Goal: Information Seeking & Learning: Learn about a topic

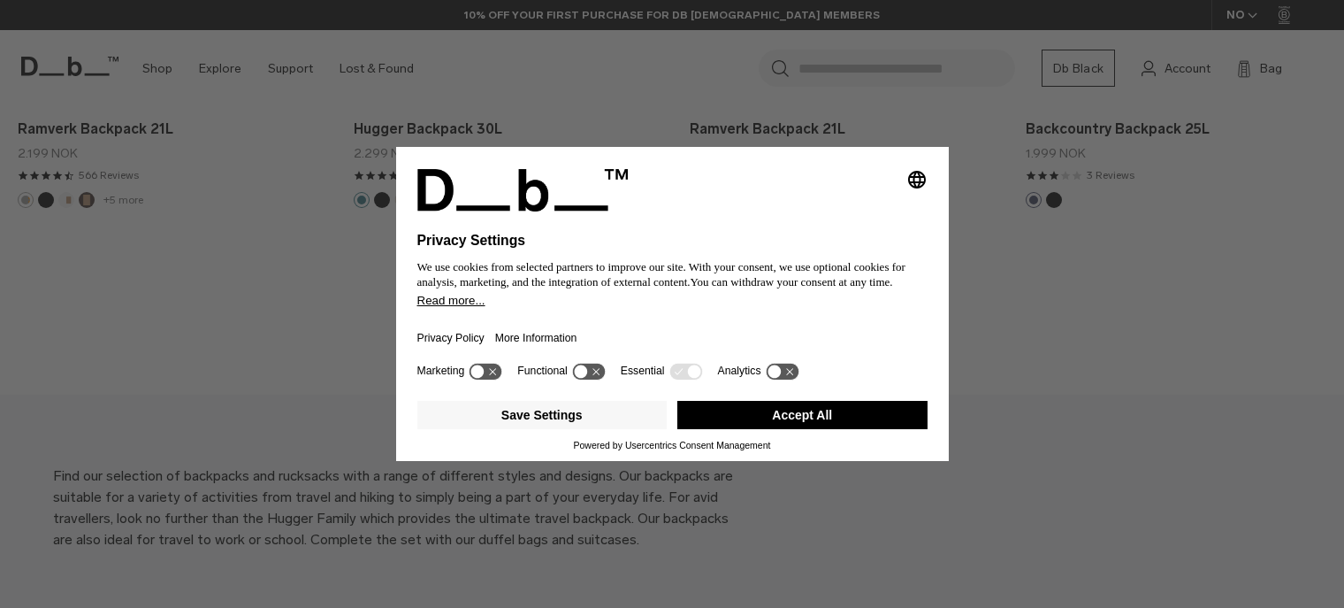
click at [664, 284] on span "We use cookies from selected partners to improve our site. With your consent, w…" at bounding box center [661, 274] width 488 height 29
click at [746, 411] on button "Accept All" at bounding box center [802, 415] width 250 height 28
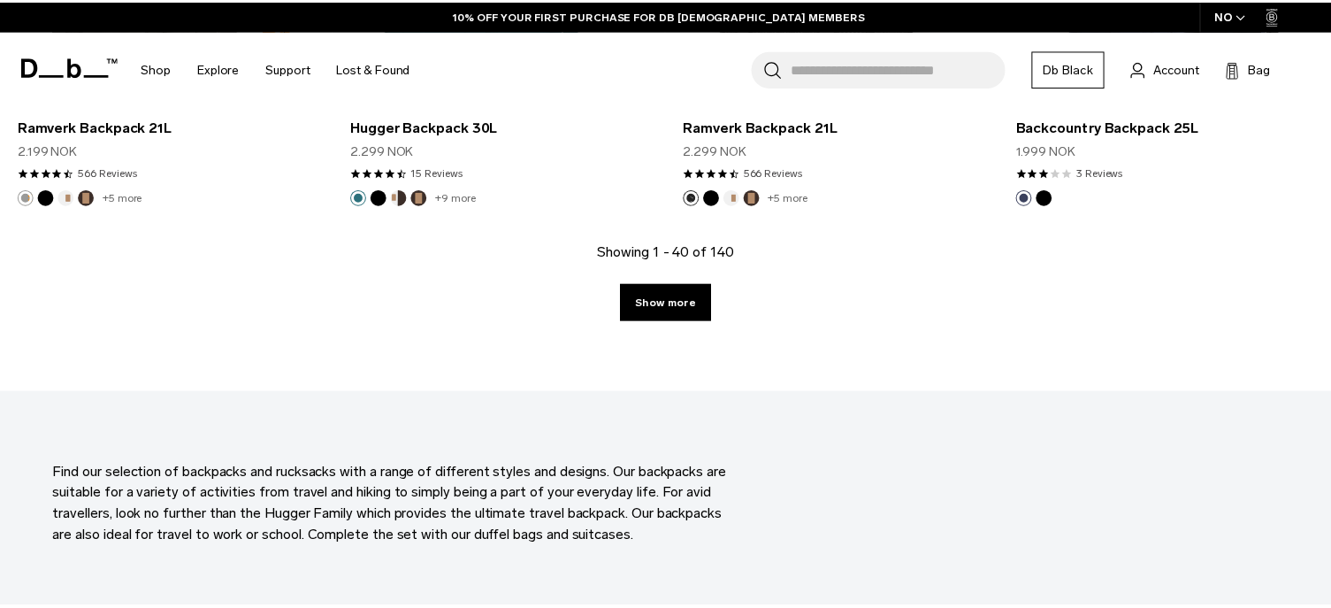
scroll to position [5286, 0]
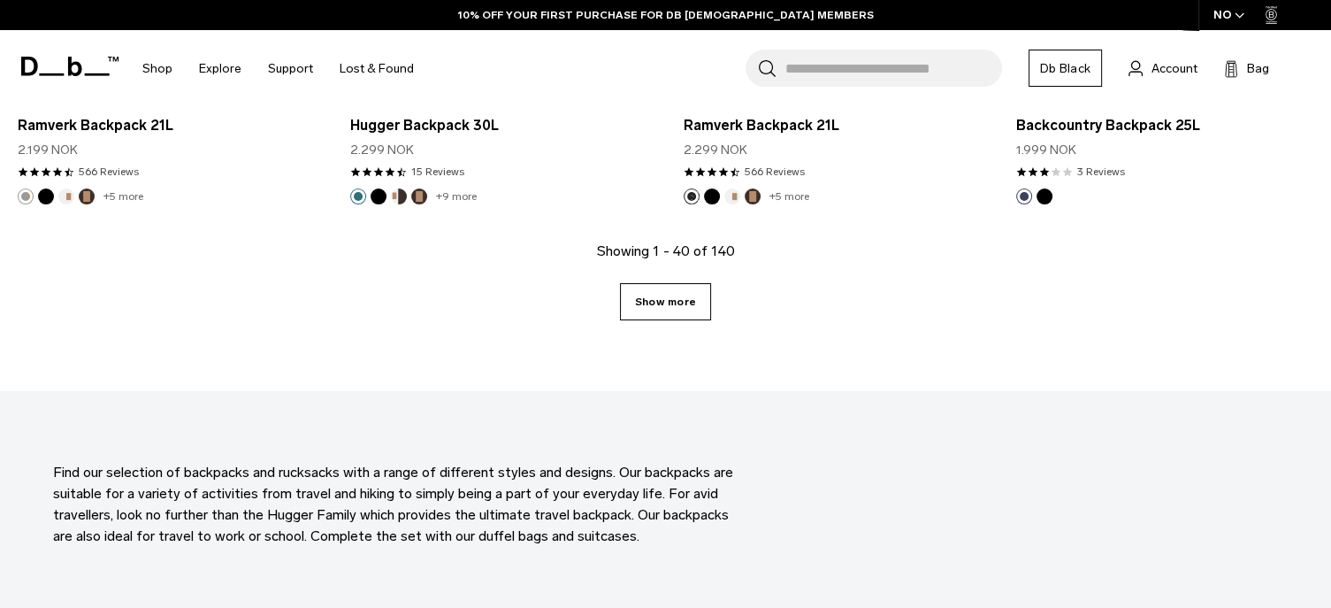
click at [646, 290] on link "Show more" at bounding box center [665, 301] width 91 height 37
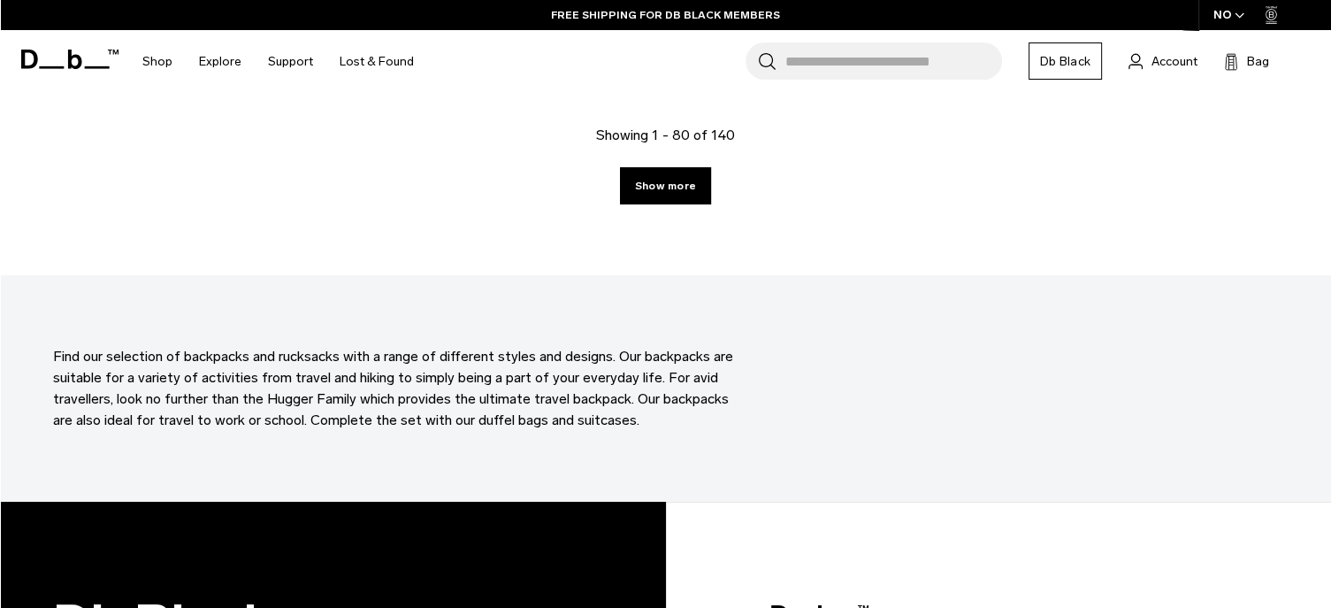
scroll to position [10436, 0]
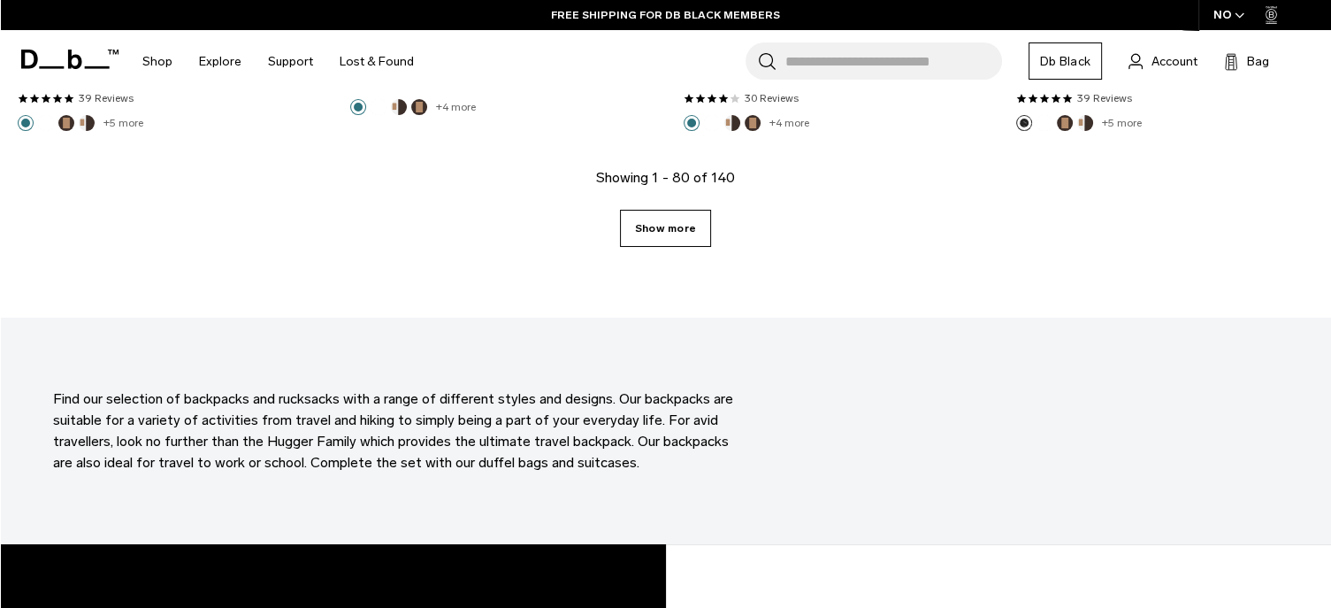
click at [647, 235] on link "Show more" at bounding box center [665, 228] width 91 height 37
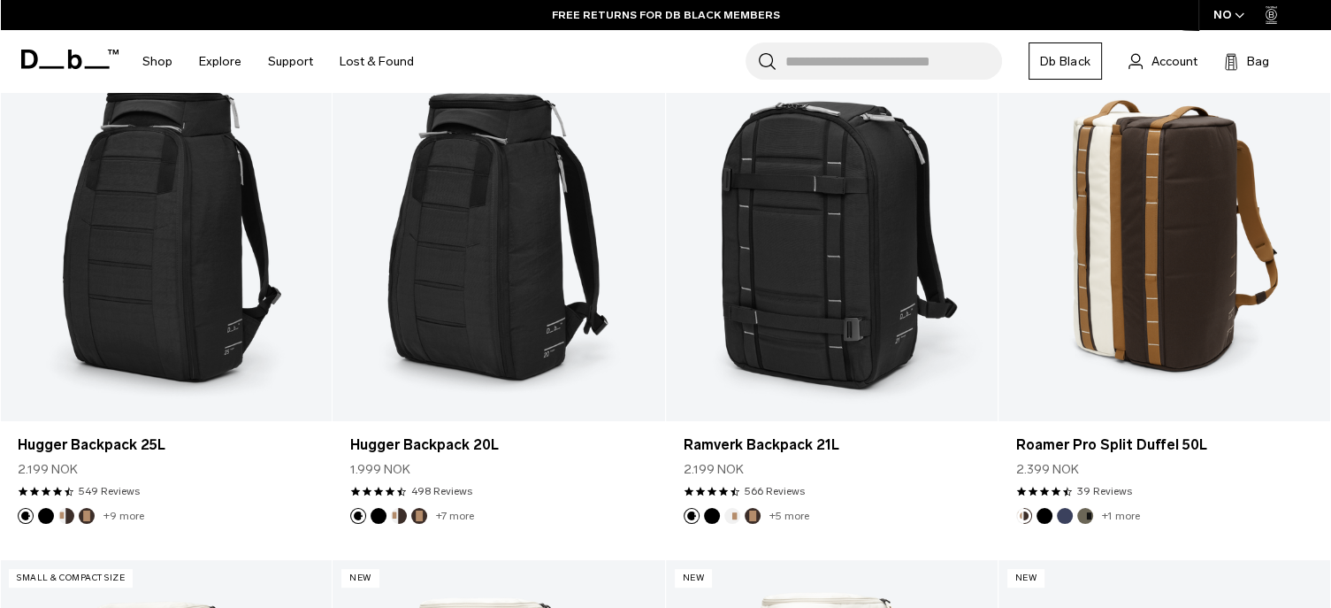
scroll to position [13298, 0]
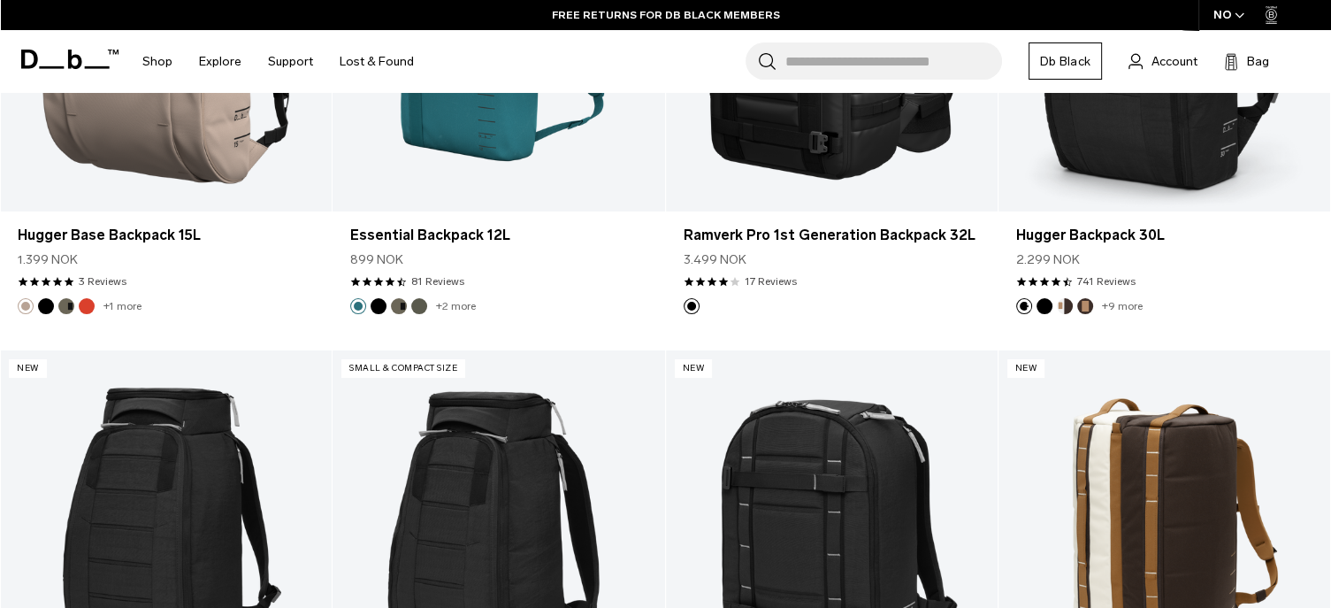
click at [67, 52] on icon at bounding box center [69, 59] width 97 height 19
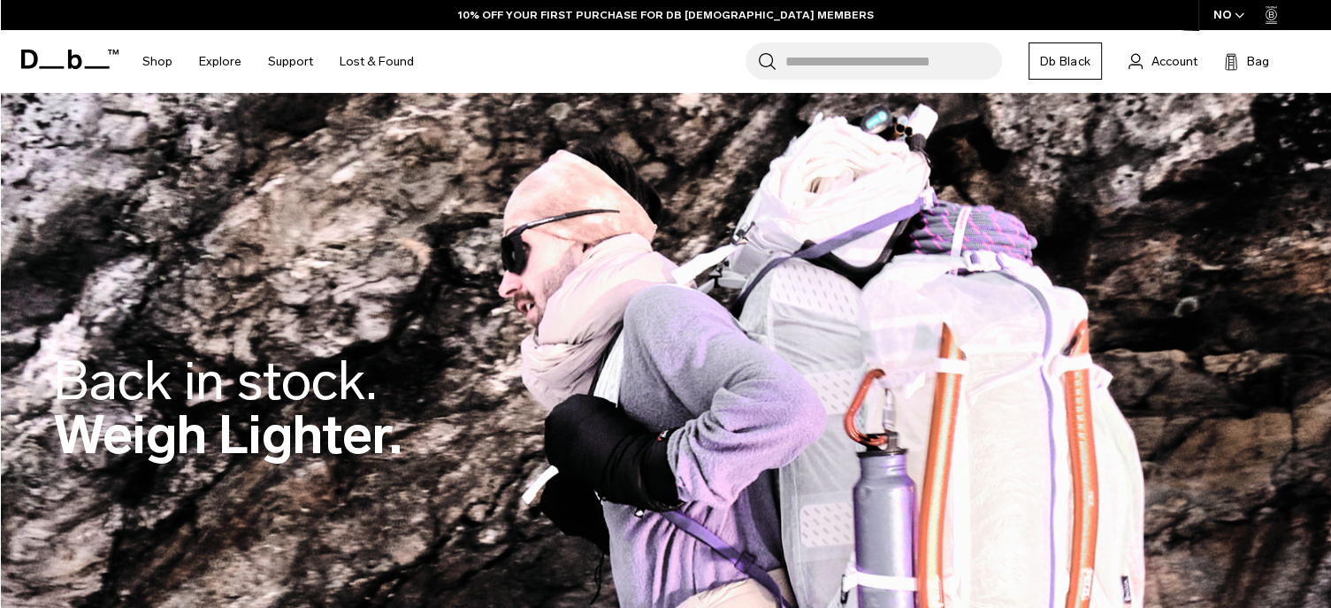
click at [82, 65] on icon at bounding box center [69, 59] width 97 height 19
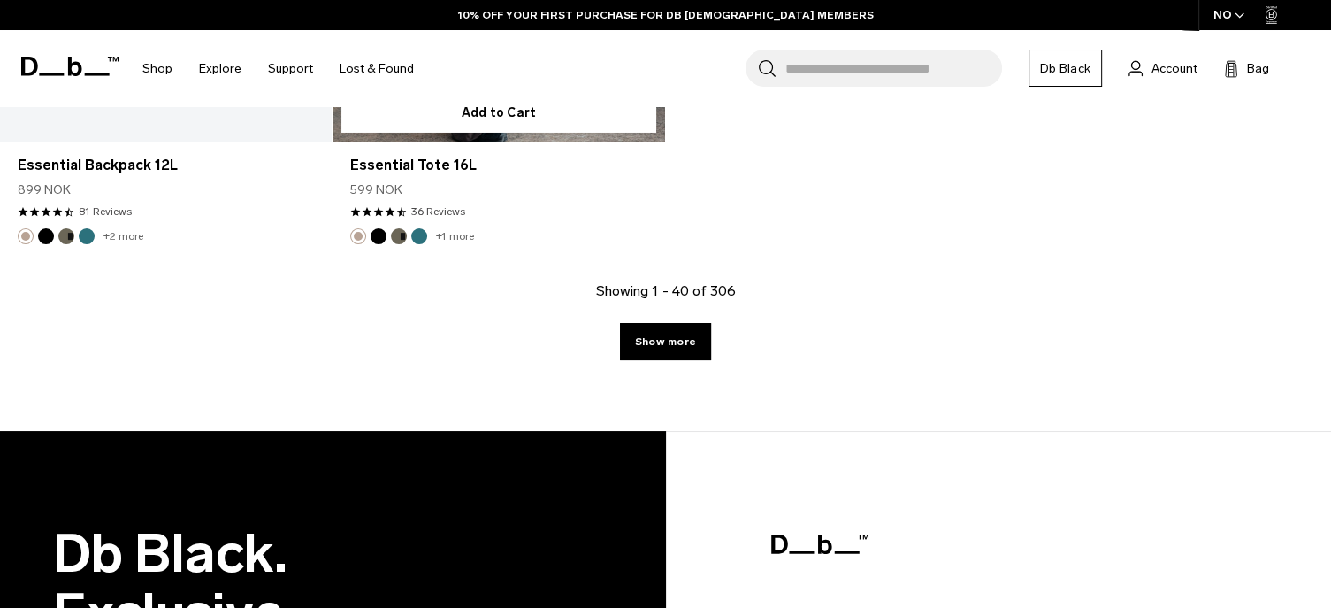
scroll to position [6287, 0]
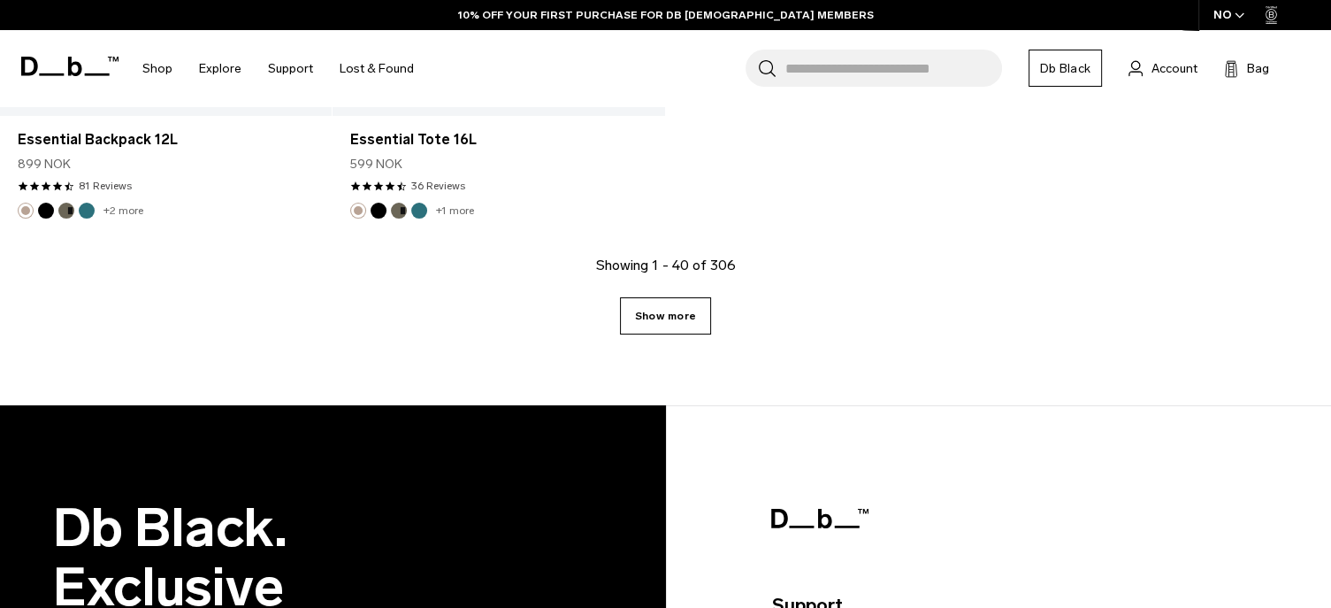
click at [631, 330] on link "Show more" at bounding box center [665, 315] width 91 height 37
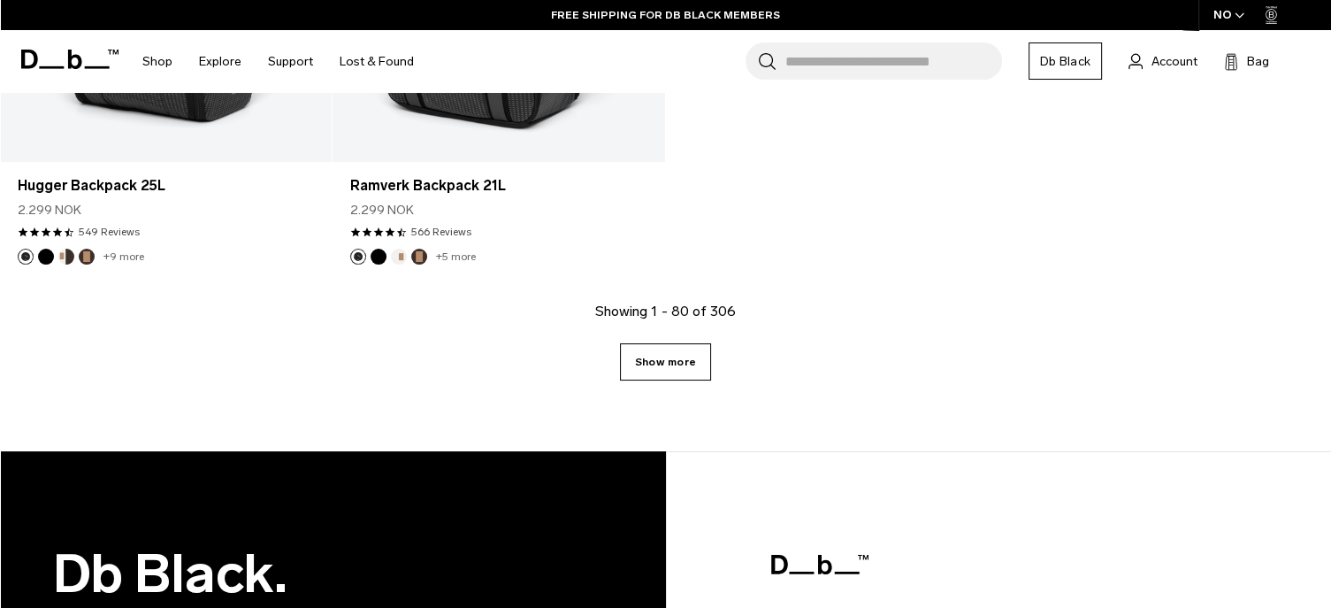
scroll to position [11317, 0]
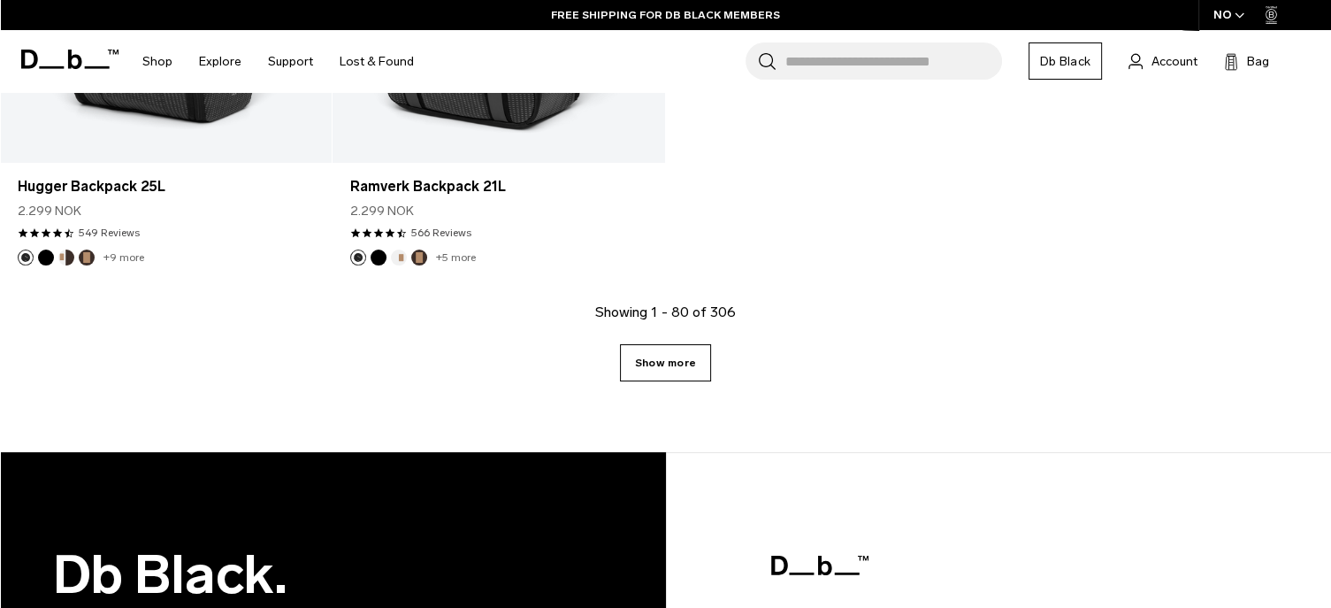
click at [662, 377] on link "Show more" at bounding box center [665, 362] width 91 height 37
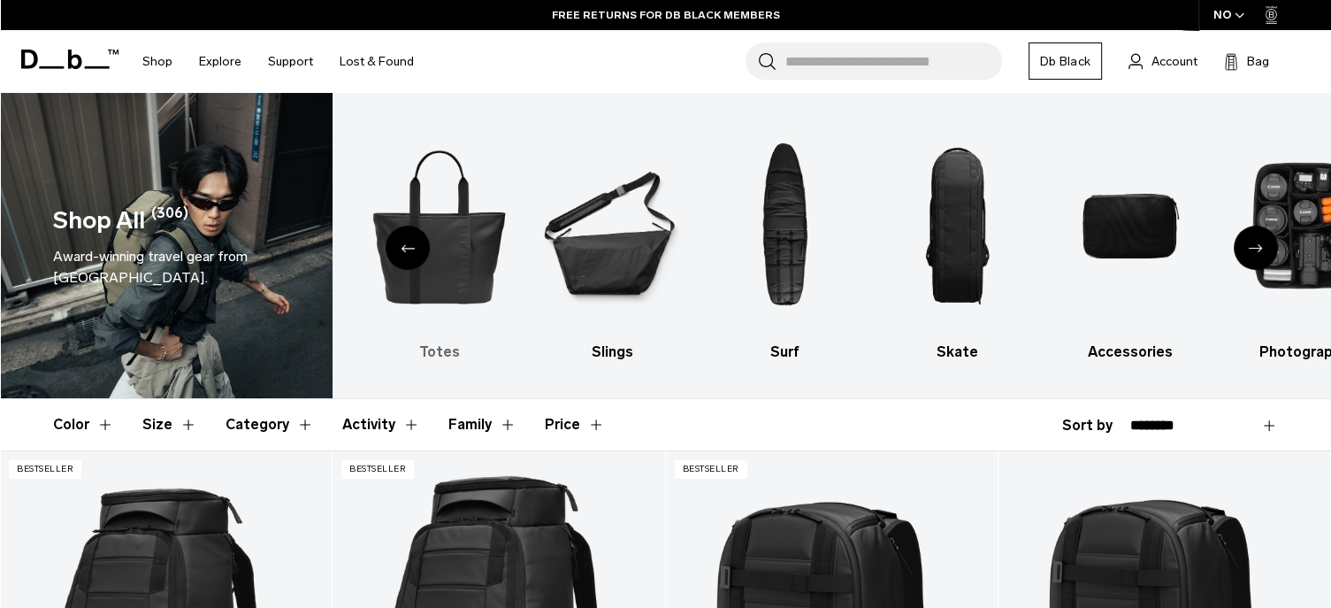
click at [451, 290] on img "5 / 10" at bounding box center [439, 225] width 142 height 213
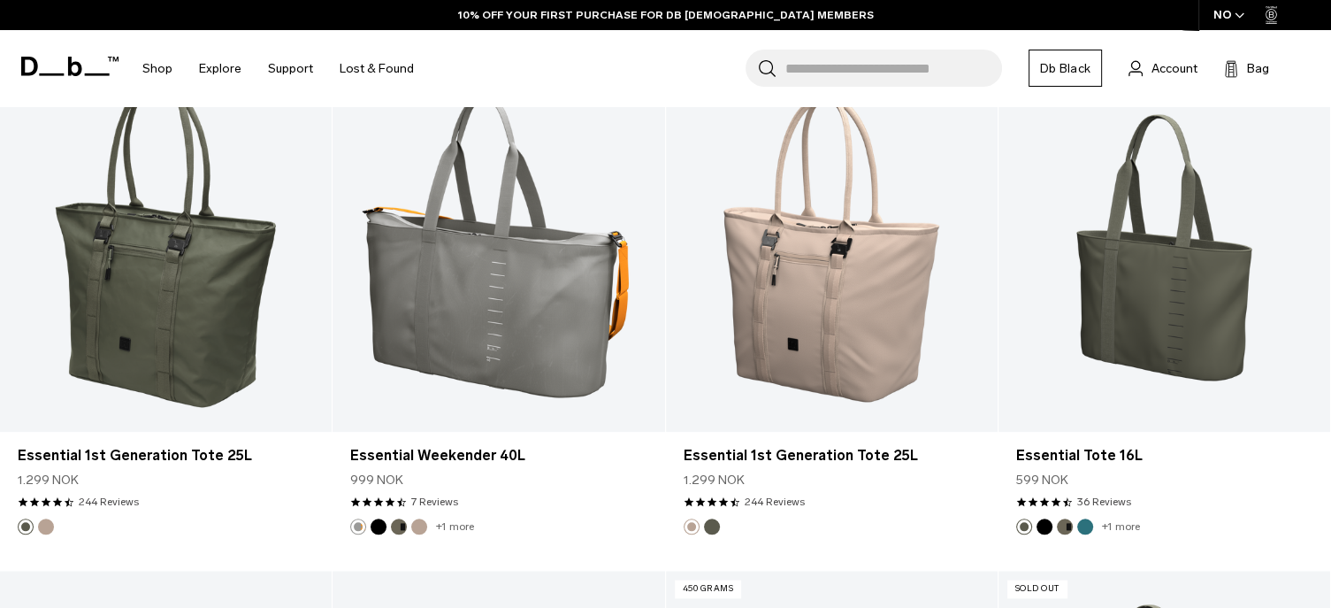
scroll to position [1916, 0]
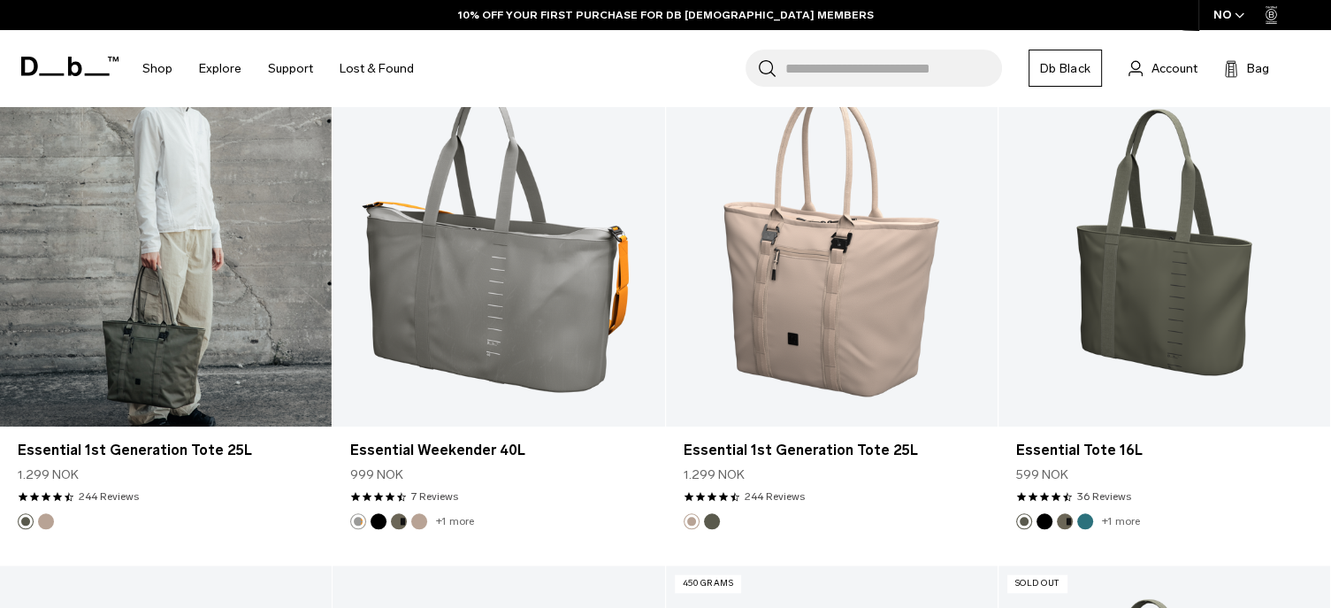
click at [184, 357] on link "Essential 1st Generation Tote 25L" at bounding box center [166, 241] width 332 height 369
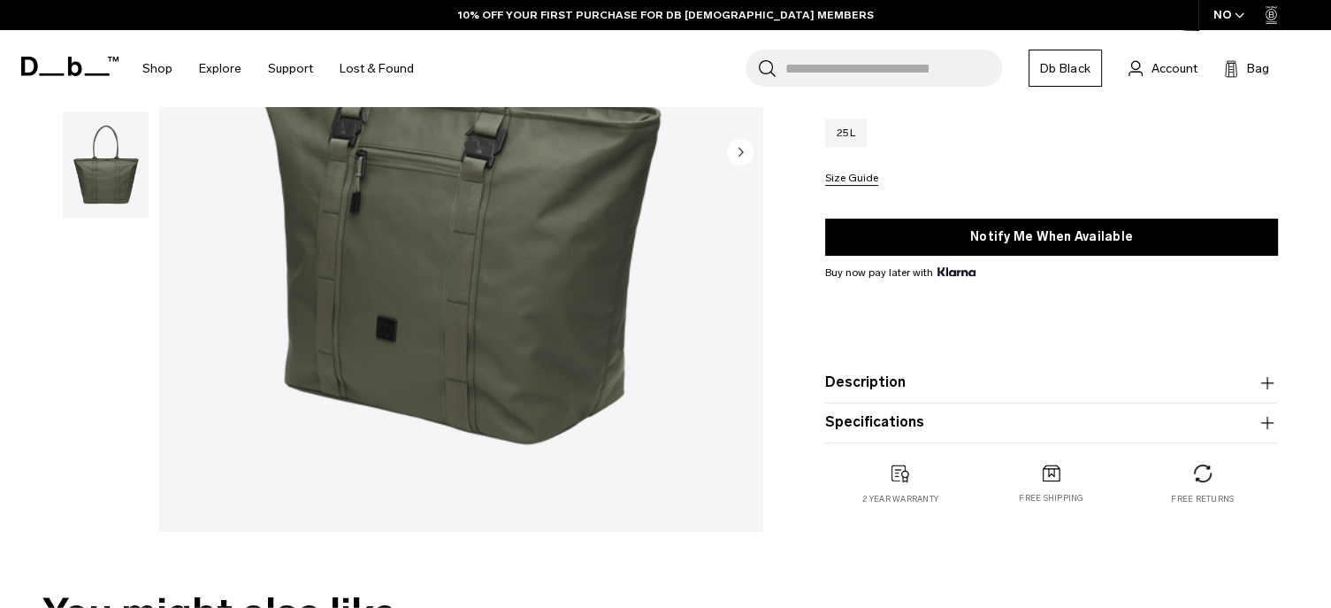
click at [898, 394] on product-accordion "Description We've taken the classic tote and given it a Db makeover. Stand out …" at bounding box center [1051, 383] width 453 height 40
click at [868, 388] on button "Description" at bounding box center [1051, 381] width 453 height 21
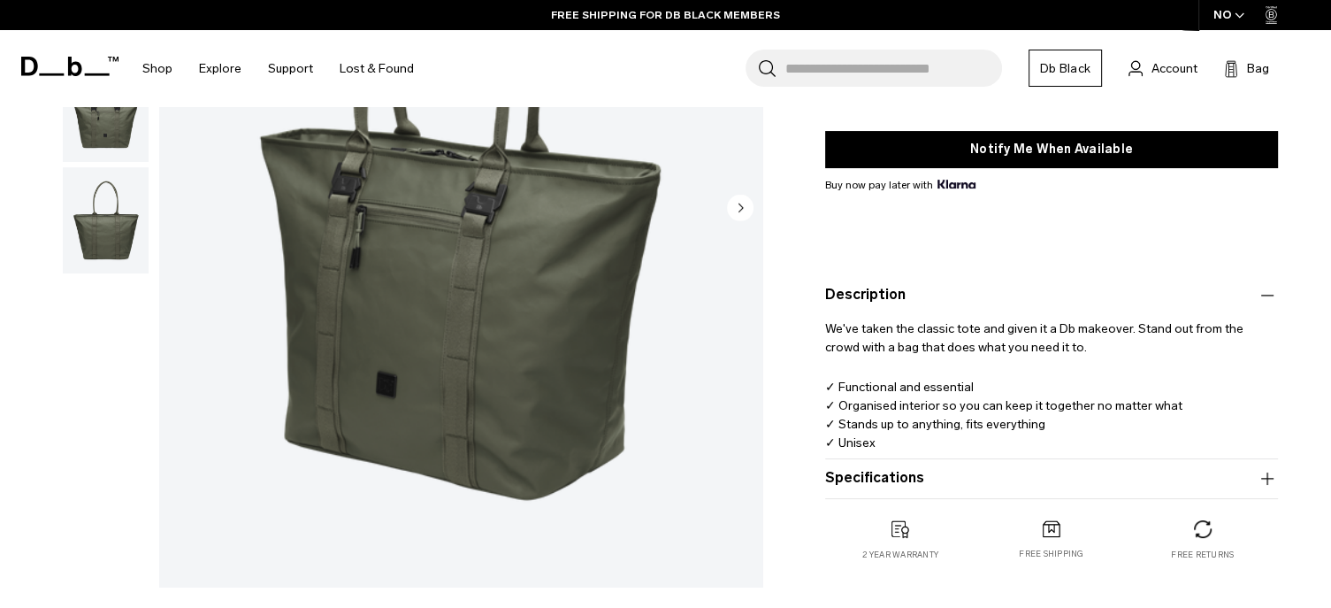
scroll to position [265, 0]
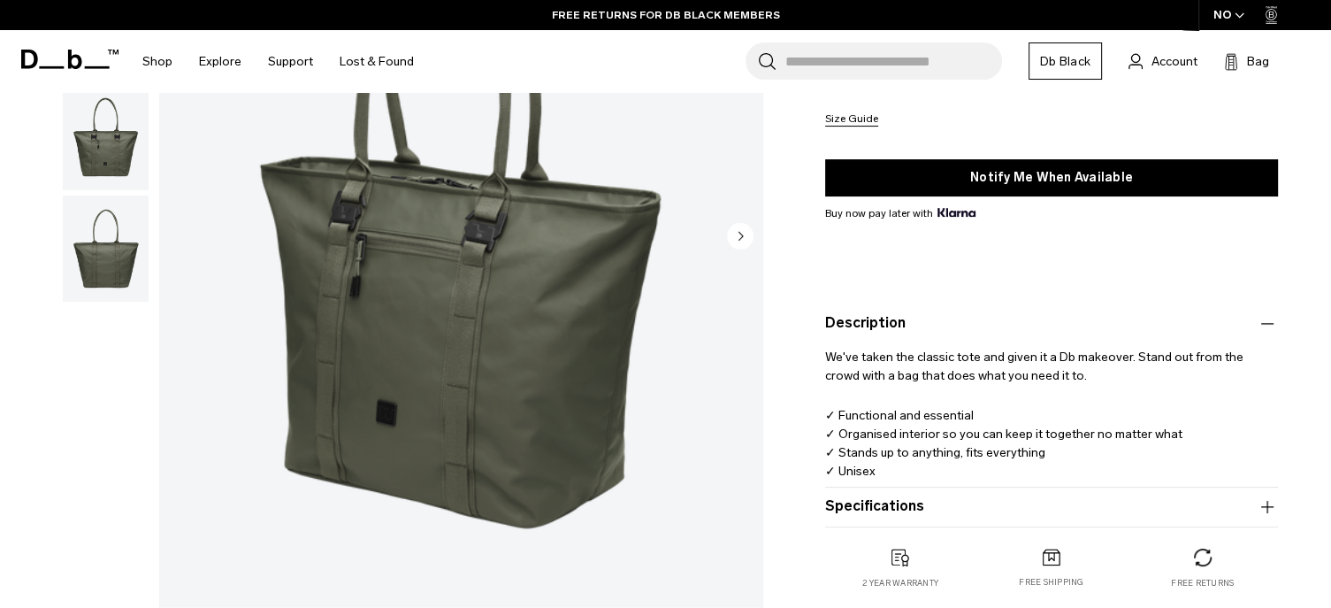
click at [893, 516] on button "Specifications" at bounding box center [1051, 506] width 453 height 21
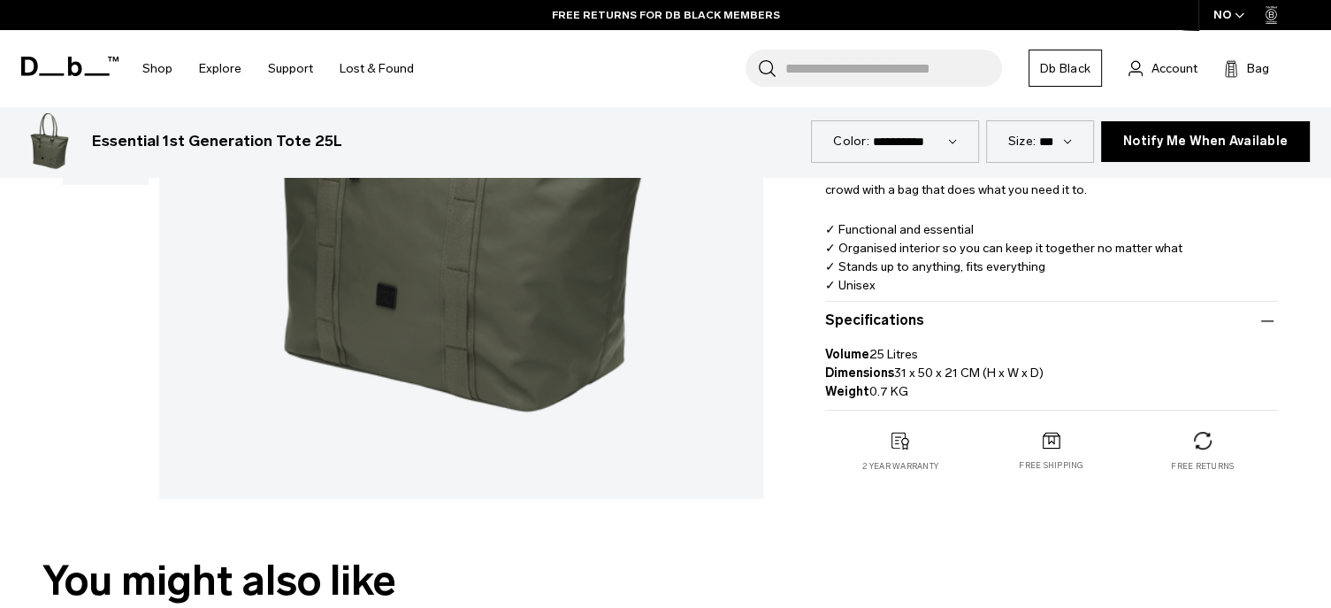
scroll to position [452, 0]
drag, startPoint x: 891, startPoint y: 363, endPoint x: 1049, endPoint y: 367, distance: 158.3
click at [1049, 367] on p "Volume 25 Litres Dimensions 31 x 50 x 21 CM (H x W x D) Weight 0.7 KG" at bounding box center [1051, 365] width 453 height 69
copy p "31 x 50 x 21 CM (H x W x D)"
